Goal: Transaction & Acquisition: Purchase product/service

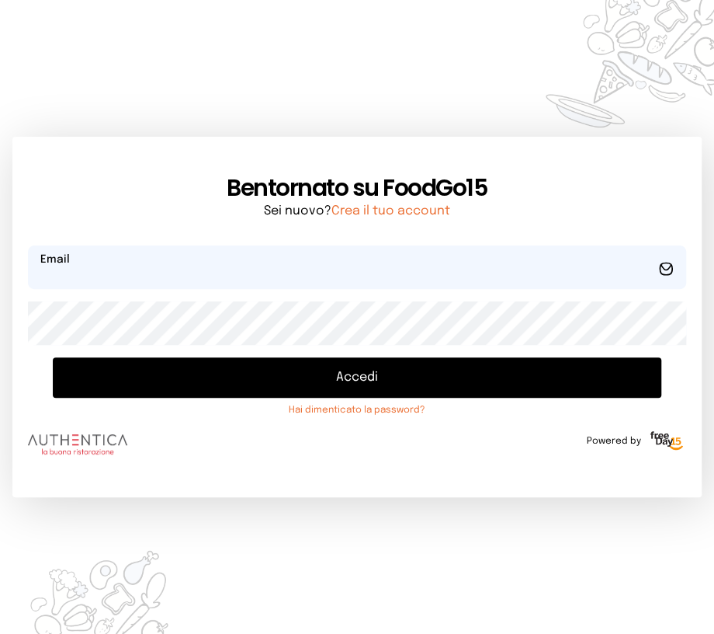
type input "**********"
click at [249, 373] on button "Accedi" at bounding box center [357, 377] width 609 height 40
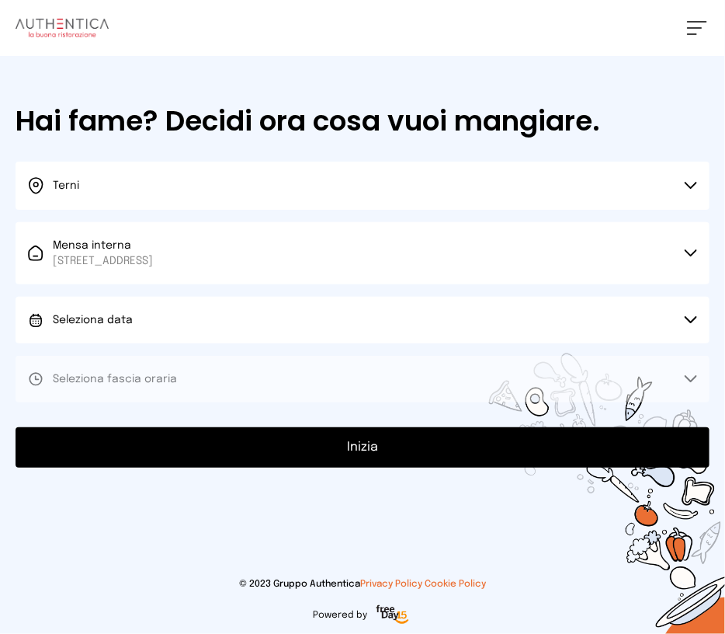
click at [158, 320] on button "Seleziona data" at bounding box center [363, 320] width 694 height 47
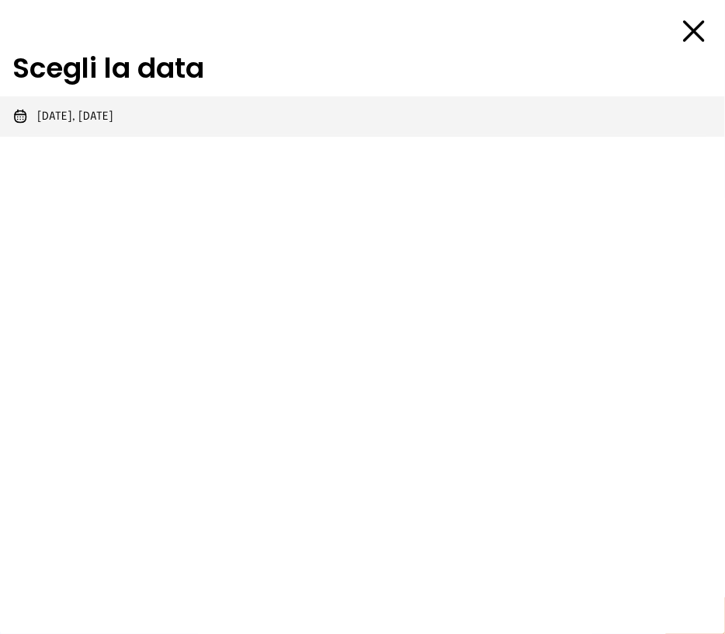
click at [70, 115] on span "[DATE], [DATE]" at bounding box center [75, 117] width 76 height 16
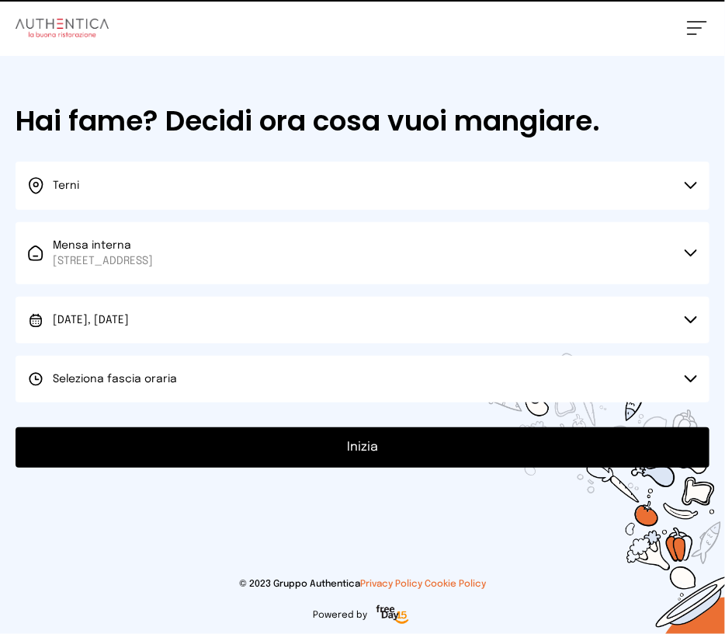
click at [132, 381] on span "Seleziona fascia oraria" at bounding box center [115, 379] width 124 height 11
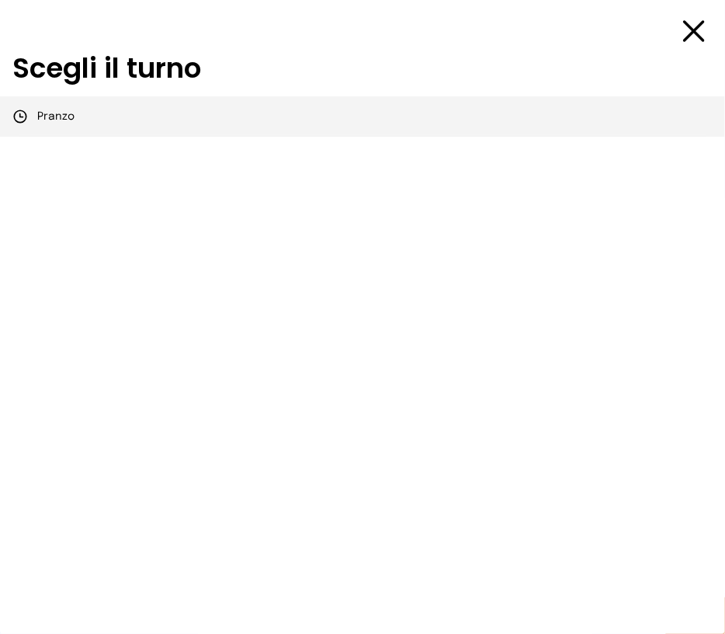
click at [74, 116] on li "Pranzo" at bounding box center [362, 116] width 725 height 40
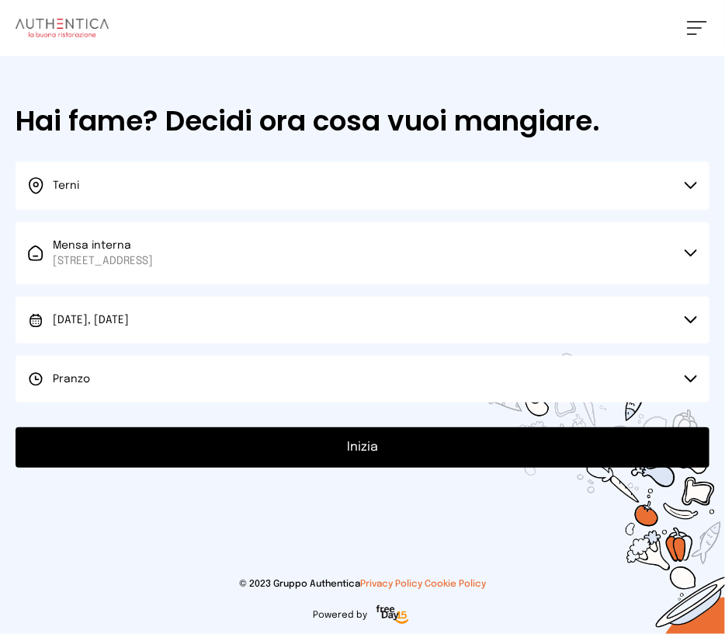
click at [252, 443] on button "Inizia" at bounding box center [363, 447] width 694 height 40
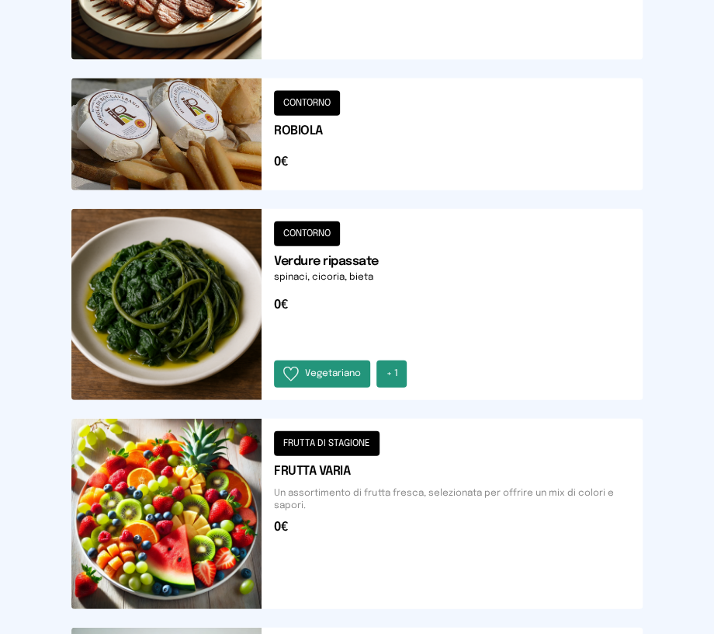
scroll to position [792, 0]
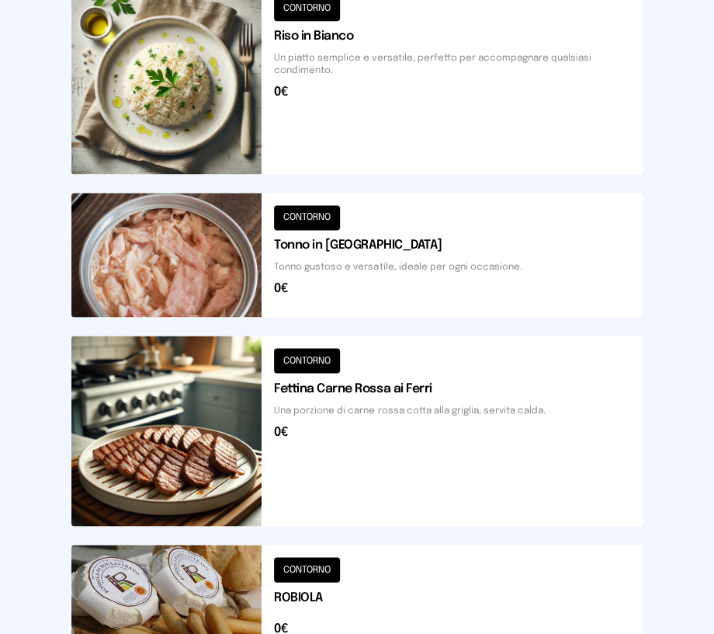
click at [182, 468] on button at bounding box center [357, 431] width 572 height 190
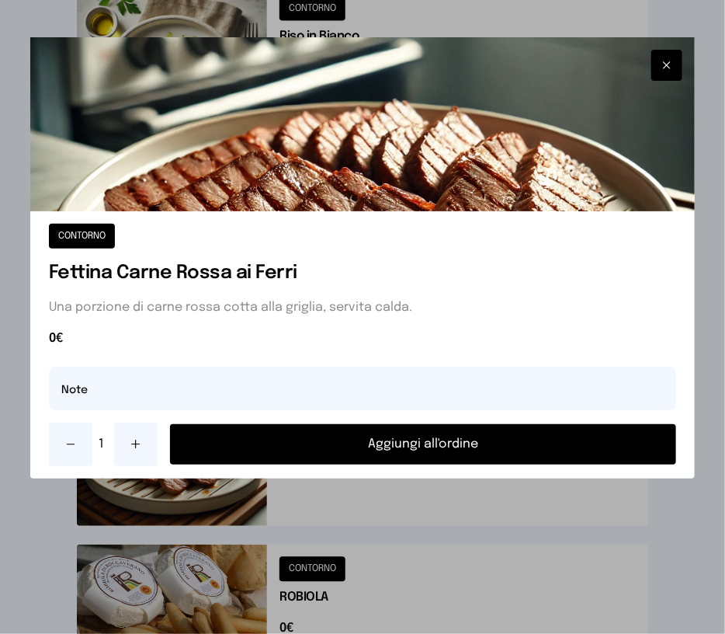
click at [472, 447] on button "Aggiungi all'ordine" at bounding box center [423, 444] width 506 height 40
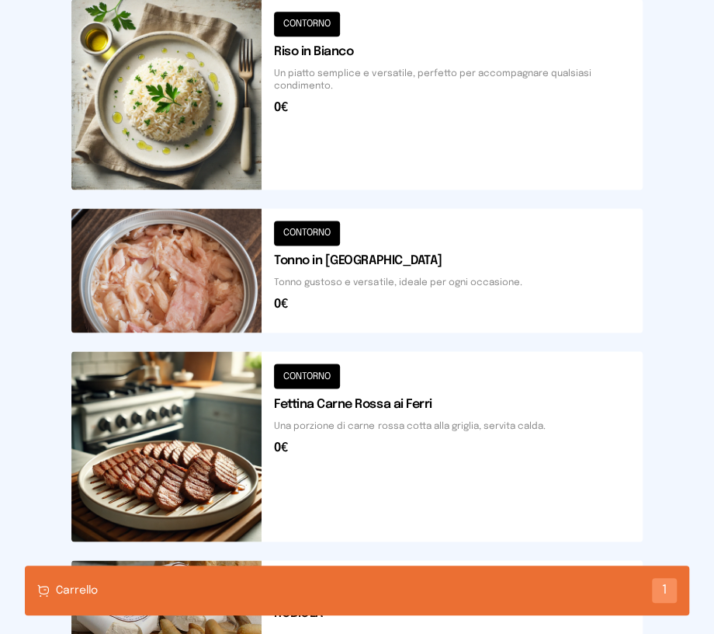
scroll to position [1087, 0]
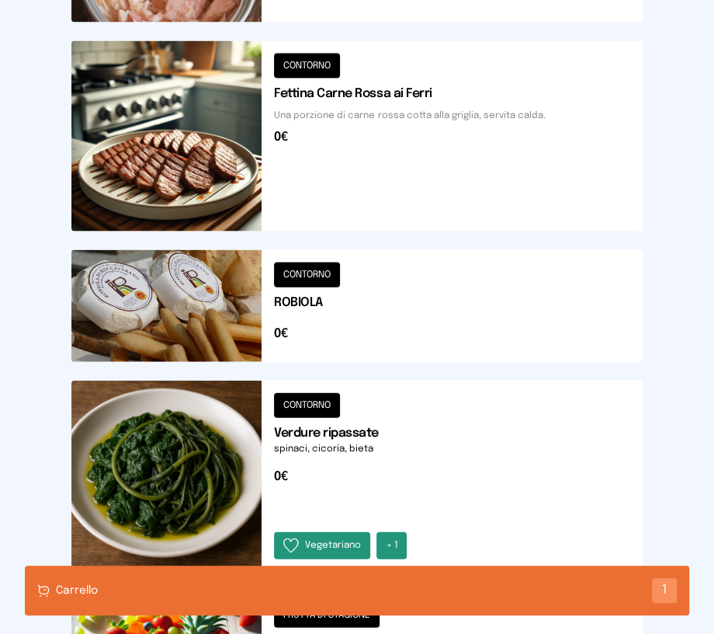
click at [213, 444] on button at bounding box center [357, 475] width 572 height 190
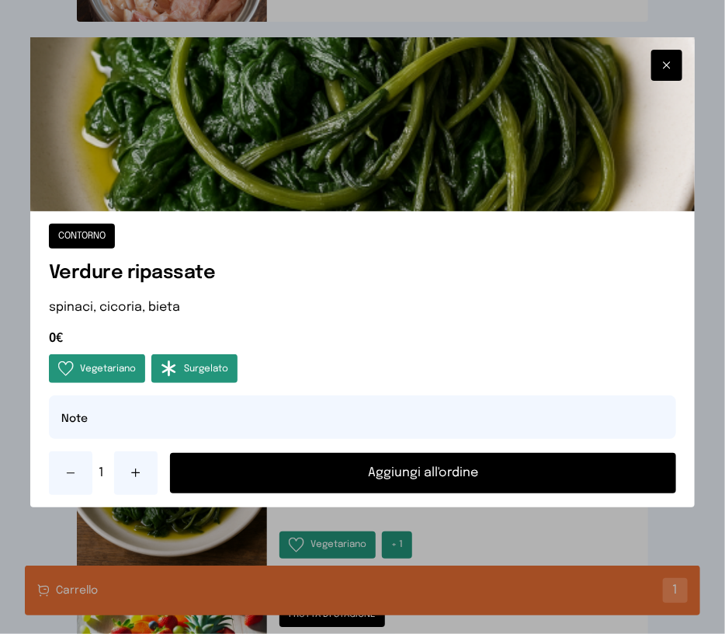
click at [294, 480] on button "Aggiungi all'ordine" at bounding box center [423, 473] width 506 height 40
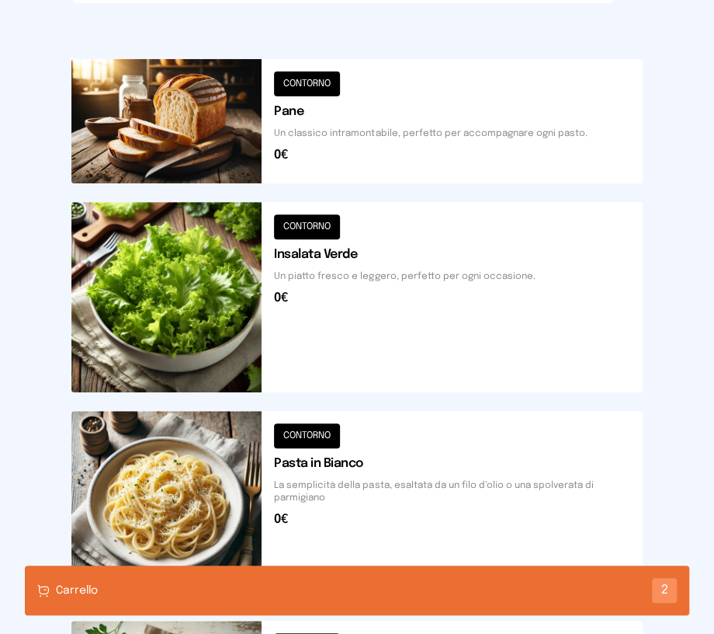
scroll to position [0, 0]
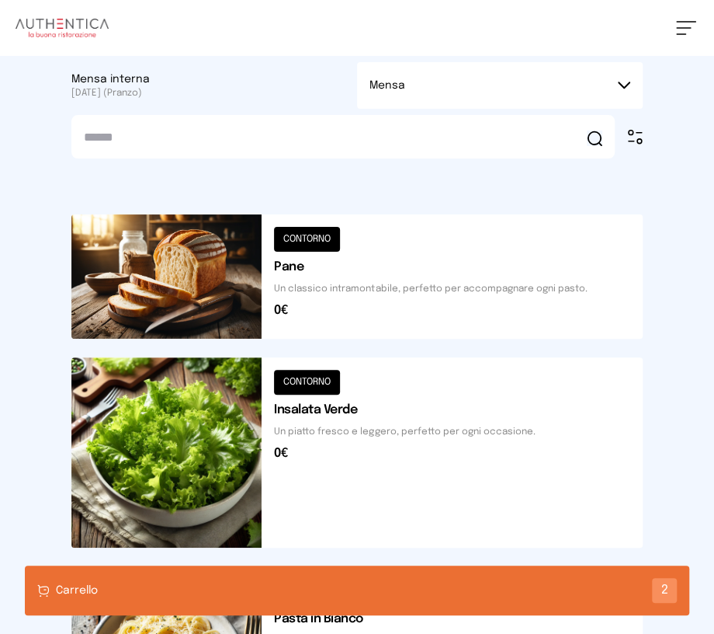
click at [200, 250] on button at bounding box center [357, 276] width 572 height 124
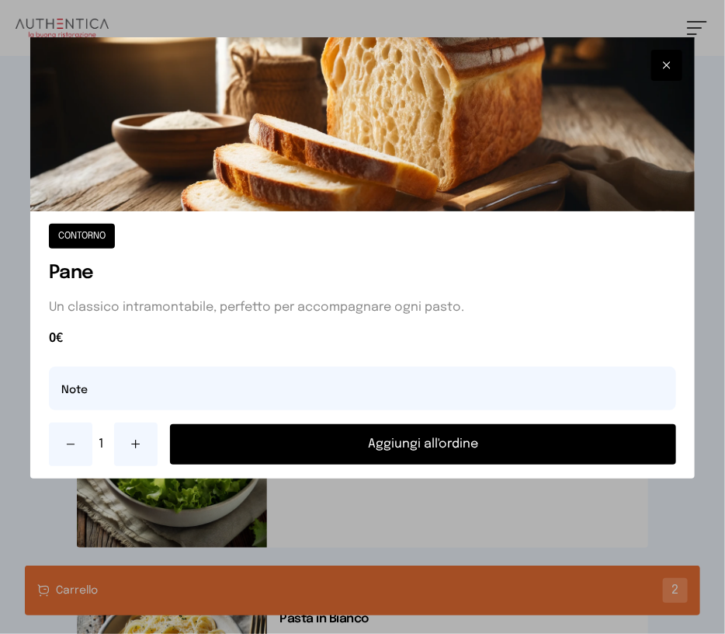
click at [322, 443] on button "Aggiungi all'ordine" at bounding box center [423, 444] width 506 height 40
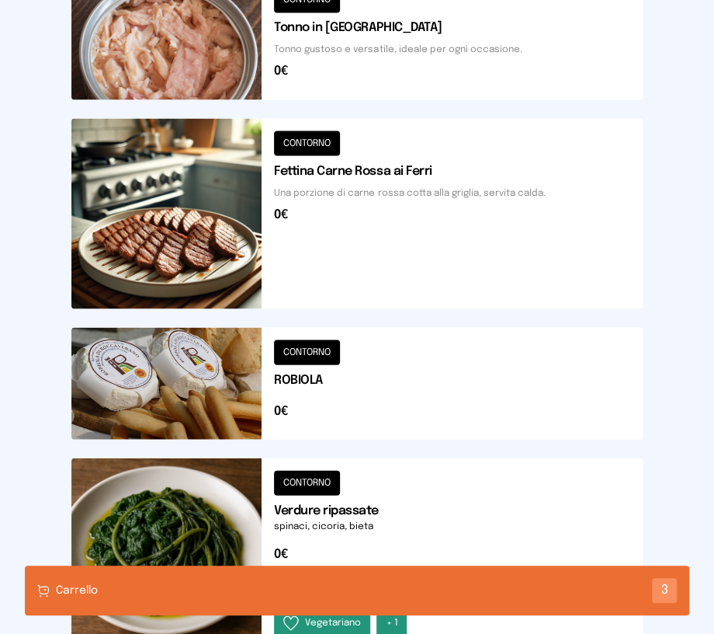
scroll to position [1553, 0]
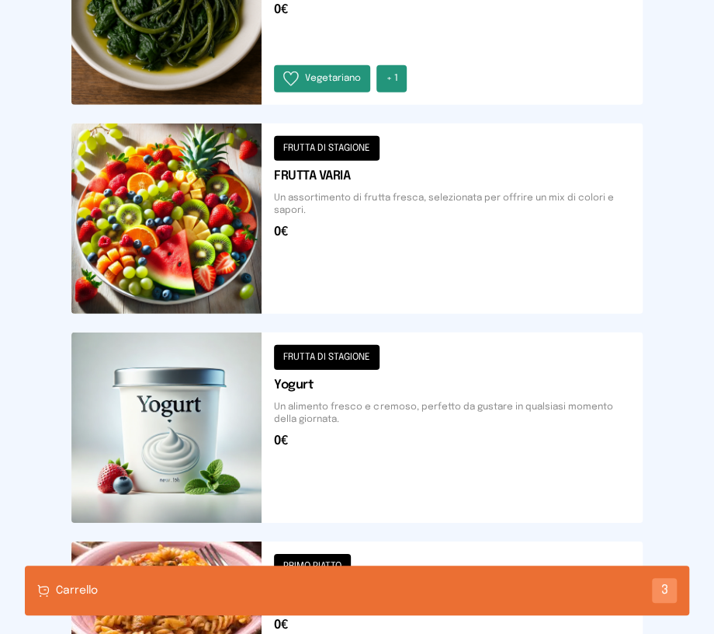
click at [599, 587] on div "Carrello 3" at bounding box center [357, 590] width 665 height 50
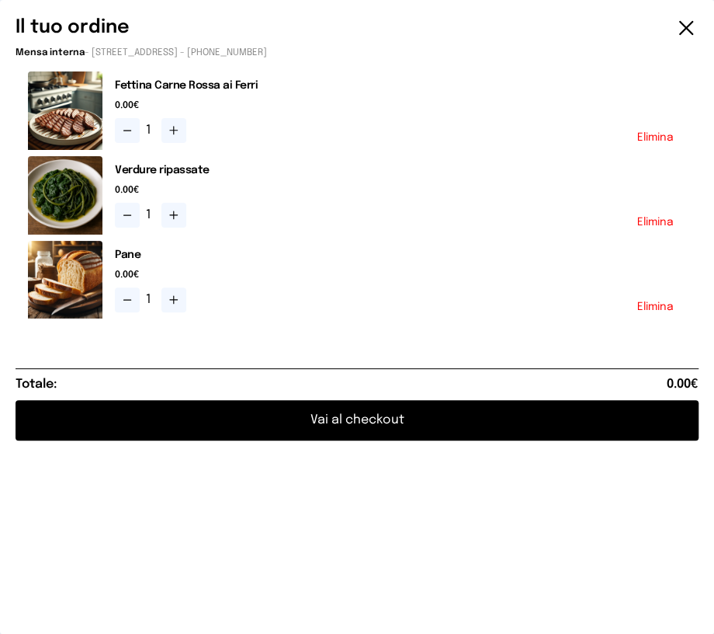
click at [280, 418] on button "Vai al checkout" at bounding box center [357, 420] width 683 height 40
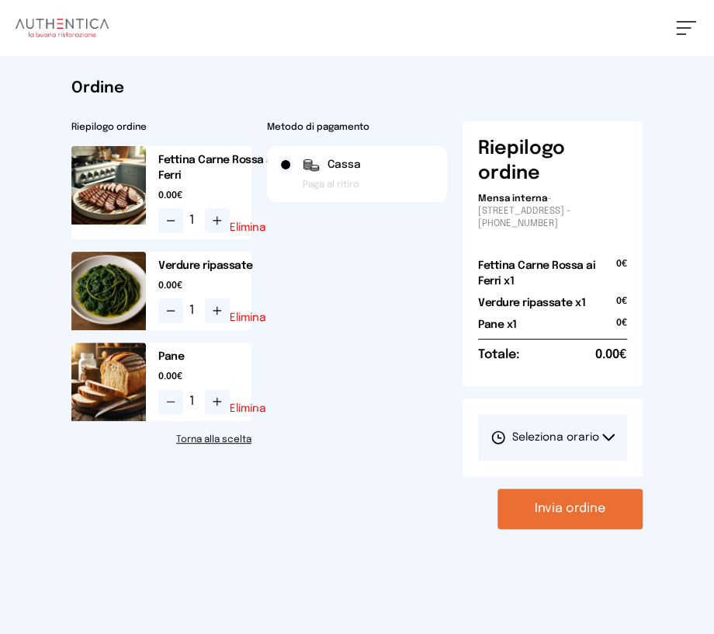
click at [603, 425] on button "Seleziona orario" at bounding box center [552, 437] width 149 height 47
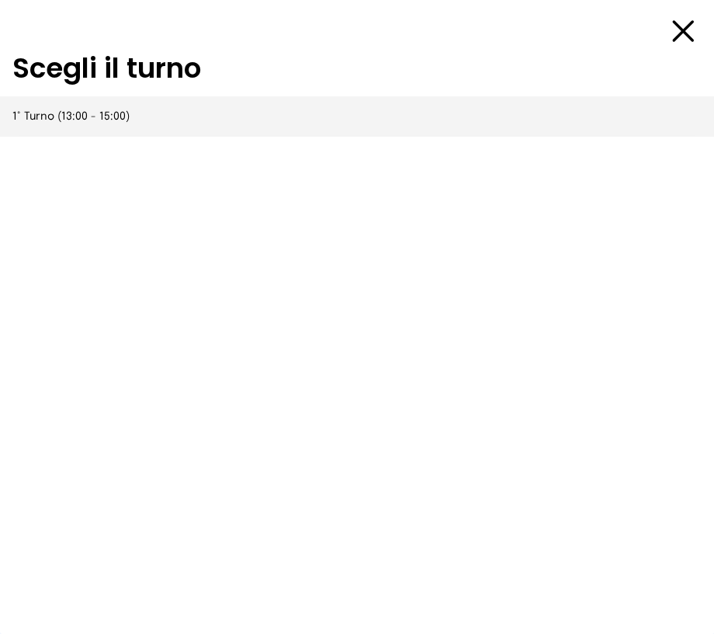
click at [106, 119] on span "1° Turno (13:00 - 15:00)" at bounding box center [70, 117] width 117 height 16
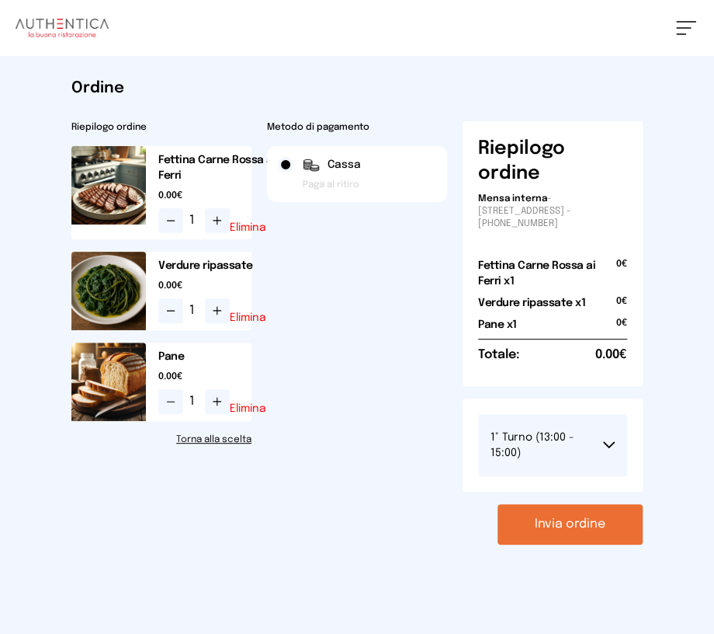
click at [540, 524] on button "Invia ordine" at bounding box center [570, 524] width 145 height 40
